Goal: Information Seeking & Learning: Learn about a topic

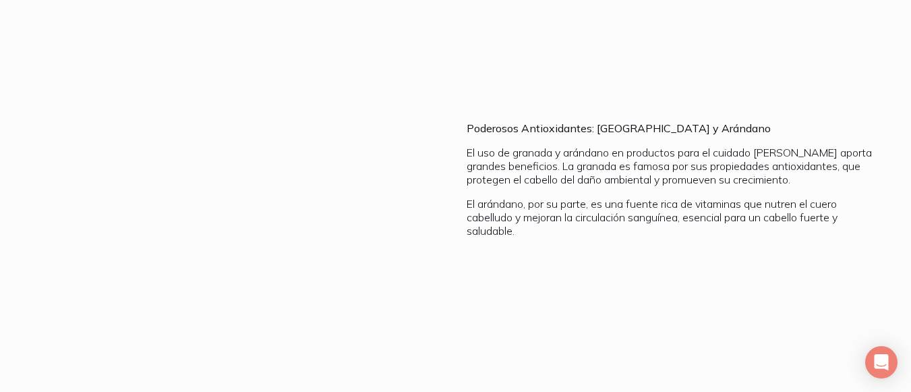
scroll to position [1056, 0]
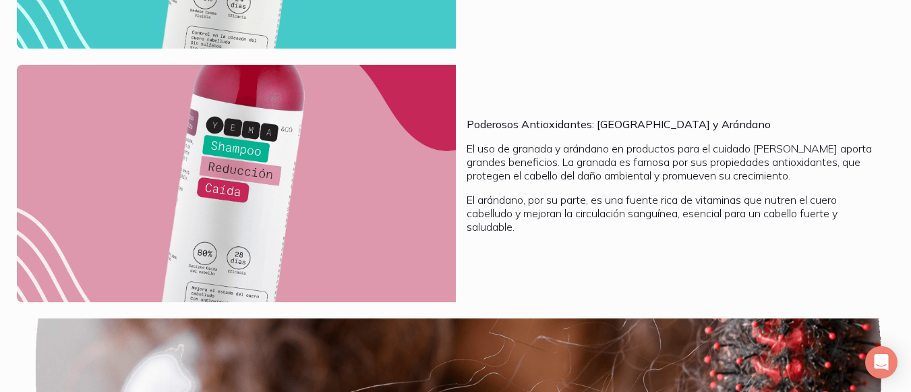
click at [289, 185] on img at bounding box center [236, 183] width 439 height 237
click at [249, 136] on img at bounding box center [236, 183] width 439 height 237
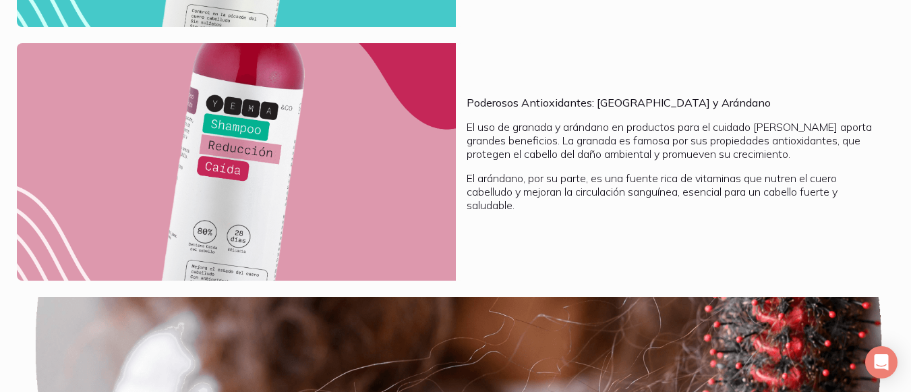
scroll to position [1078, 0]
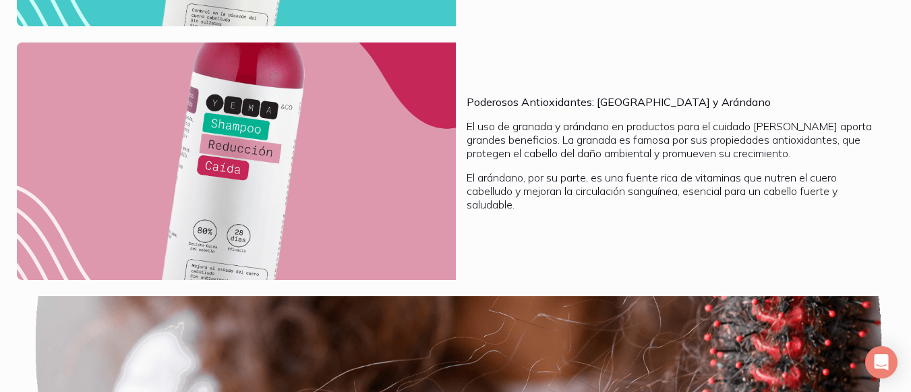
click at [415, 103] on img at bounding box center [236, 160] width 439 height 237
click at [523, 95] on b "Poderosos Antioxidantes: Granada y Arándano" at bounding box center [619, 101] width 304 height 13
click at [314, 118] on img at bounding box center [236, 160] width 439 height 237
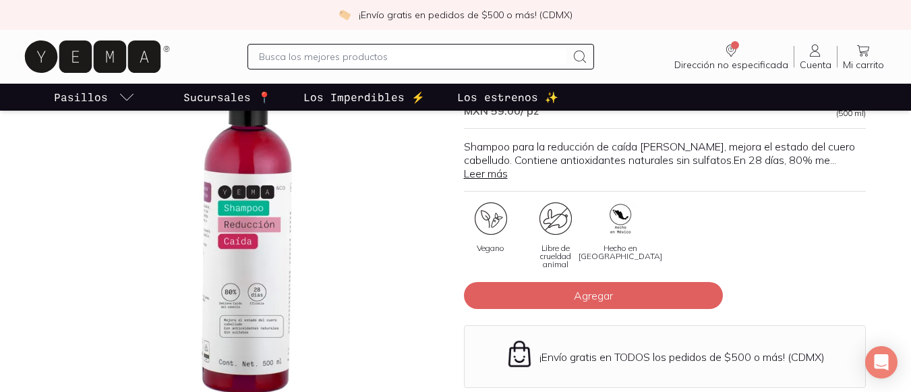
scroll to position [125, 0]
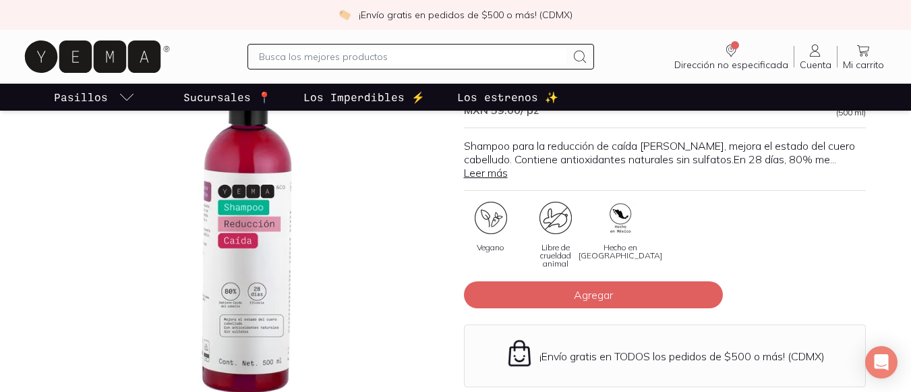
click at [256, 231] on div at bounding box center [247, 233] width 402 height 402
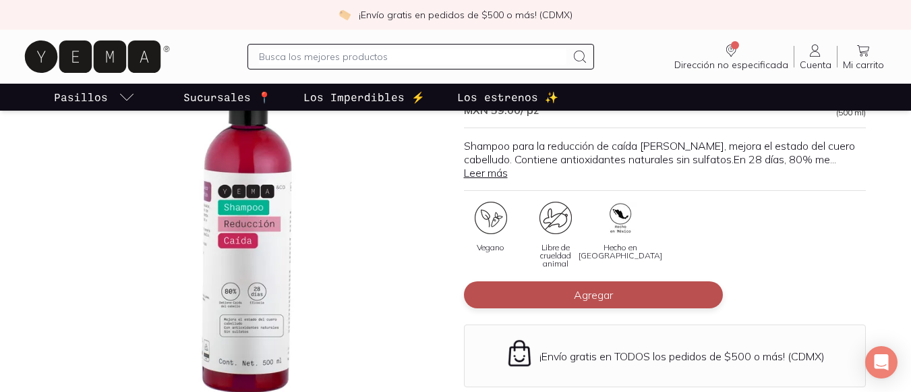
scroll to position [126, 0]
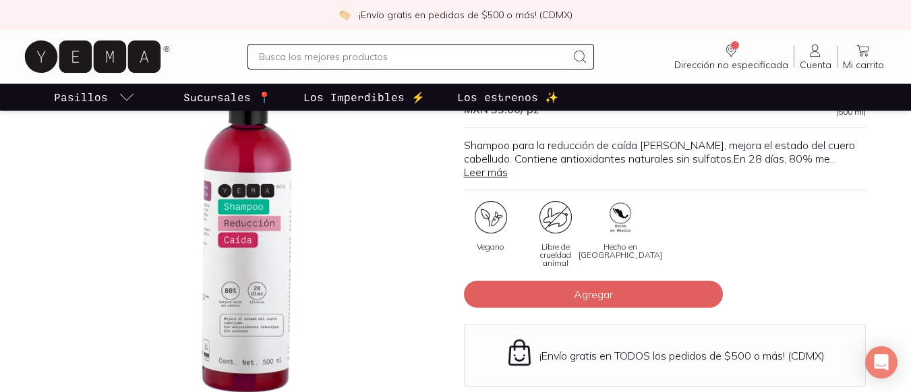
click at [253, 216] on div at bounding box center [247, 232] width 402 height 402
click at [243, 219] on div at bounding box center [247, 232] width 402 height 402
click at [271, 212] on div at bounding box center [247, 232] width 402 height 402
